Goal: Information Seeking & Learning: Learn about a topic

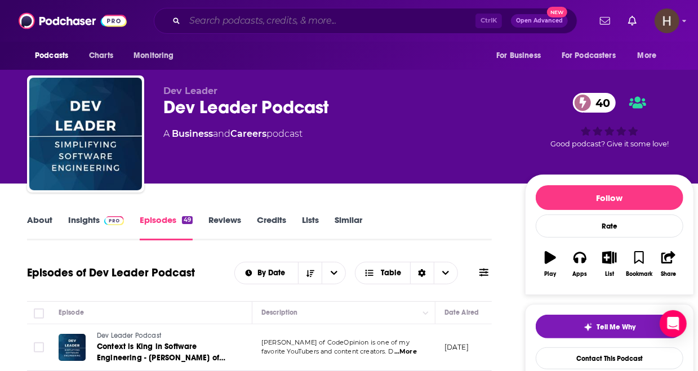
click at [237, 15] on input "Search podcasts, credits, & more..." at bounding box center [330, 21] width 291 height 18
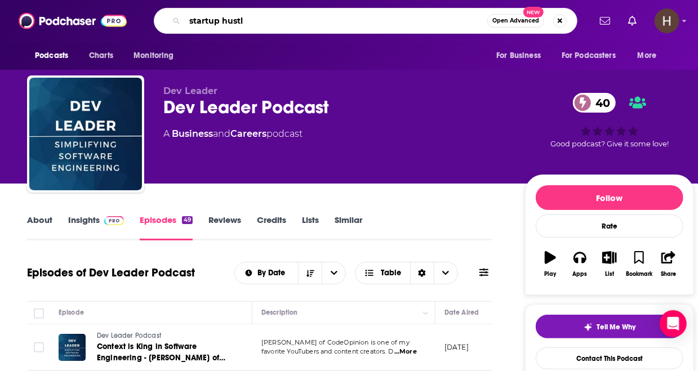
type input "startup hustle"
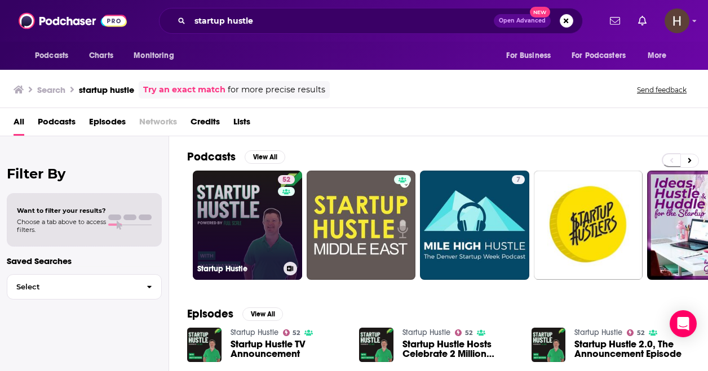
click at [238, 203] on link "52 Startup Hustle" at bounding box center [247, 225] width 109 height 109
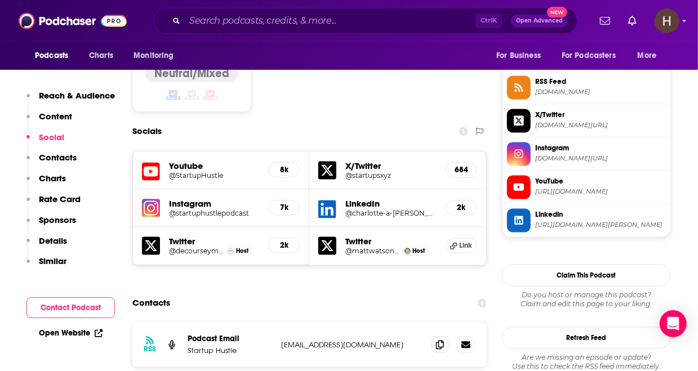
scroll to position [1029, 0]
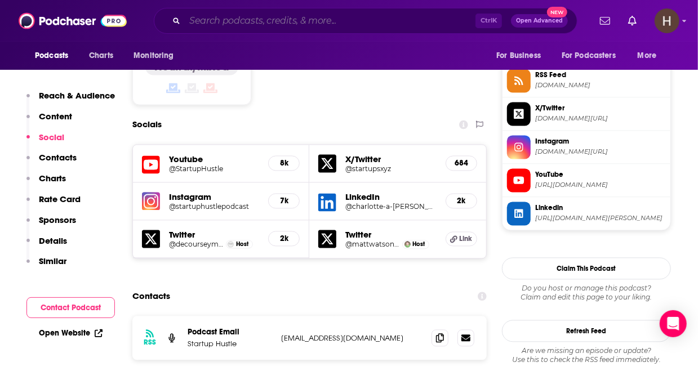
click at [221, 19] on input "Search podcasts, credits, & more..." at bounding box center [330, 21] width 291 height 18
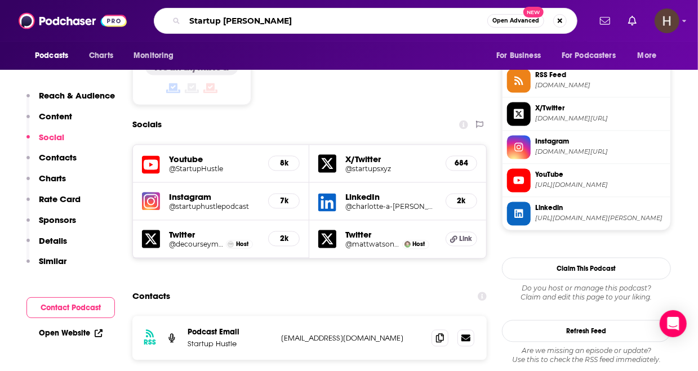
type input "Startup Stories"
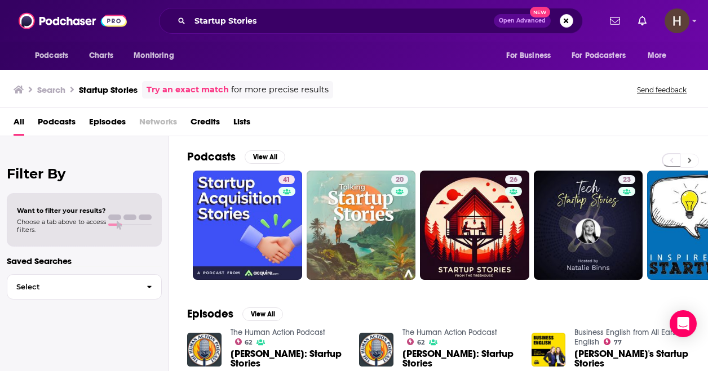
click at [689, 160] on icon at bounding box center [690, 161] width 4 height 8
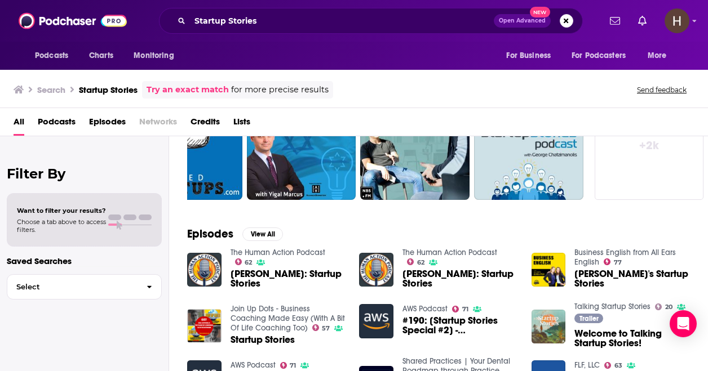
scroll to position [81, 0]
